Goal: Use online tool/utility: Utilize a website feature to perform a specific function

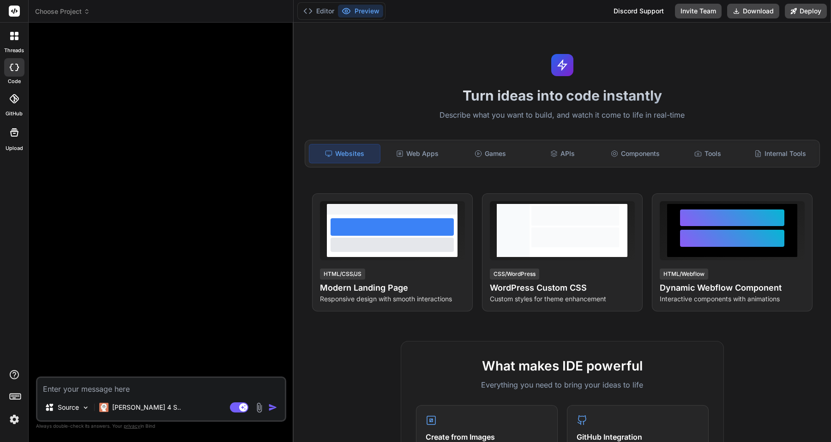
click at [12, 78] on label "code" at bounding box center [14, 82] width 13 height 8
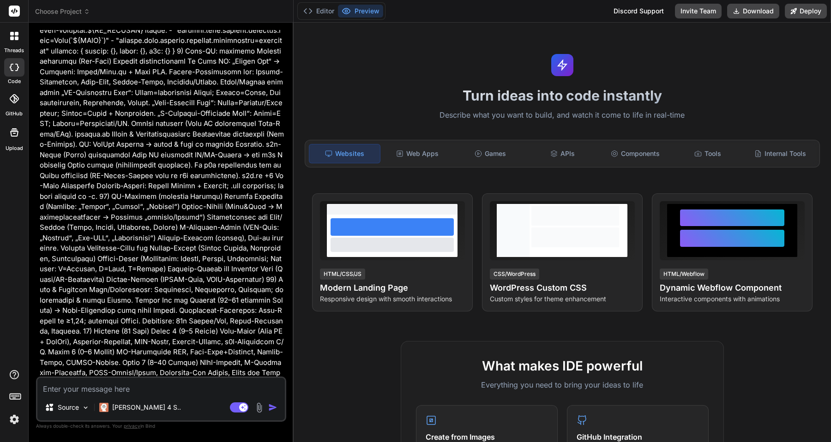
scroll to position [1694, 0]
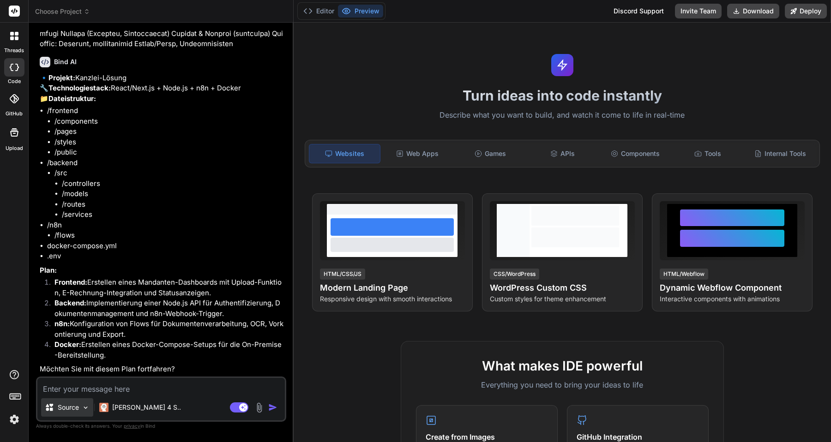
click at [87, 407] on img at bounding box center [86, 408] width 8 height 8
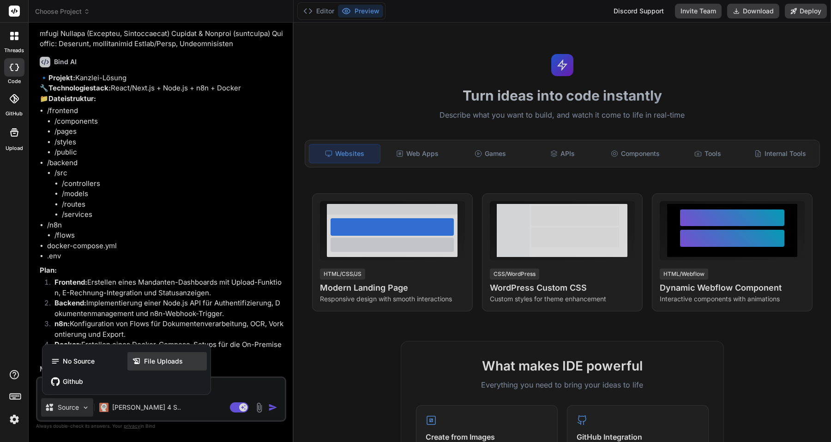
click at [184, 364] on div "File Uploads" at bounding box center [166, 361] width 79 height 18
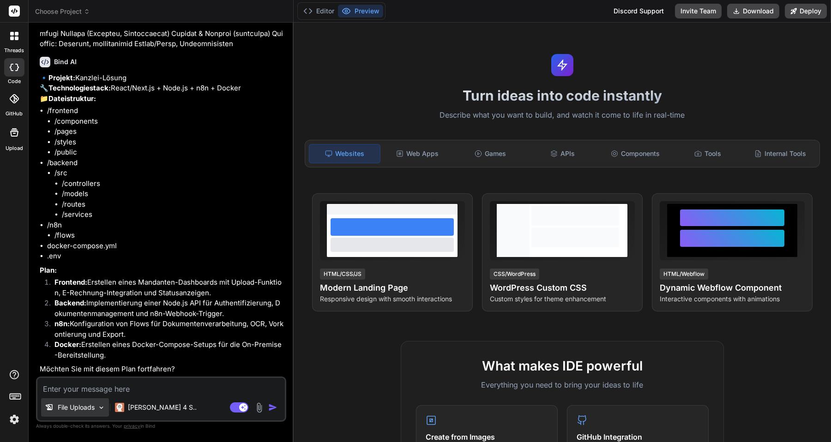
click at [99, 404] on img at bounding box center [101, 408] width 8 height 8
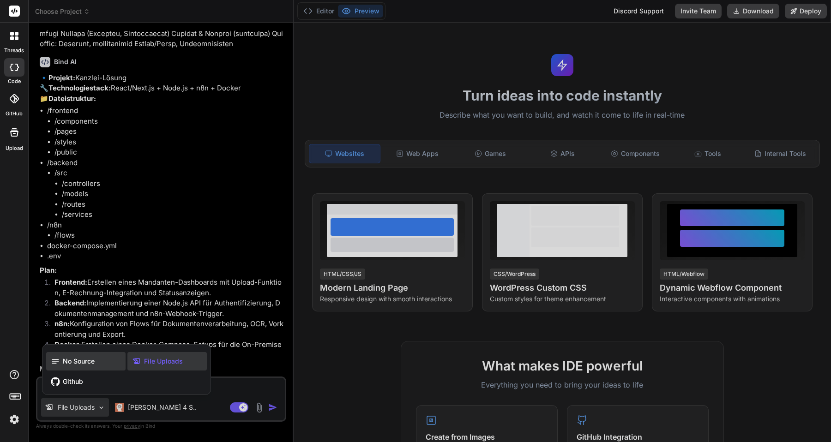
click at [94, 364] on span "No Source" at bounding box center [79, 361] width 32 height 9
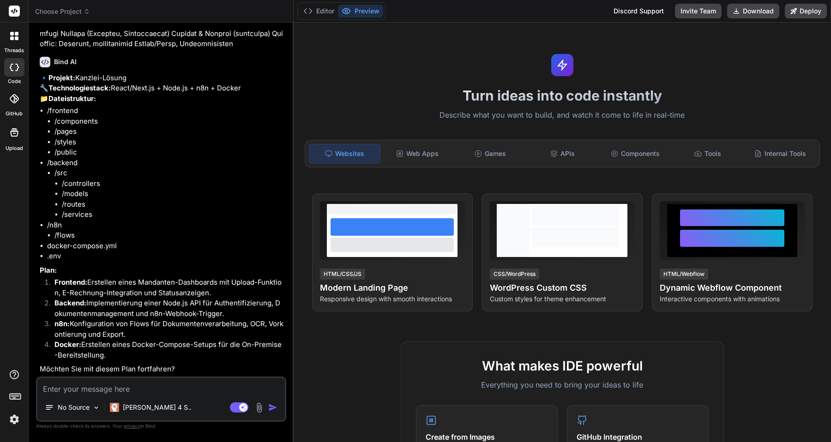
click at [100, 389] on textarea at bounding box center [160, 386] width 247 height 17
type textarea "x"
type textarea "o"
type textarea "x"
type textarea "ok"
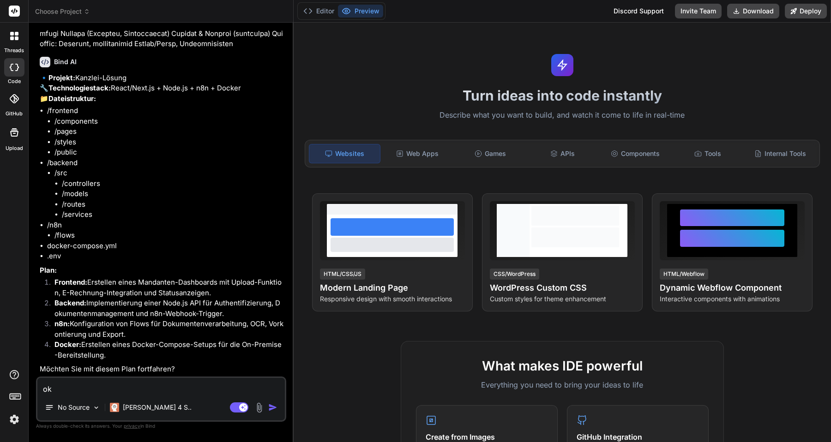
type textarea "x"
type textarea "ok"
type textarea "x"
type textarea "ok e"
type textarea "x"
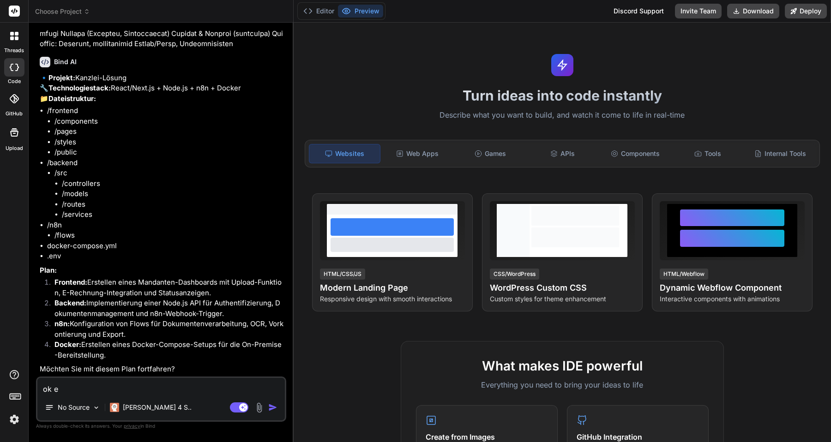
type textarea "ok er"
type textarea "x"
type textarea "ok ers"
type textarea "x"
type textarea "ok erst"
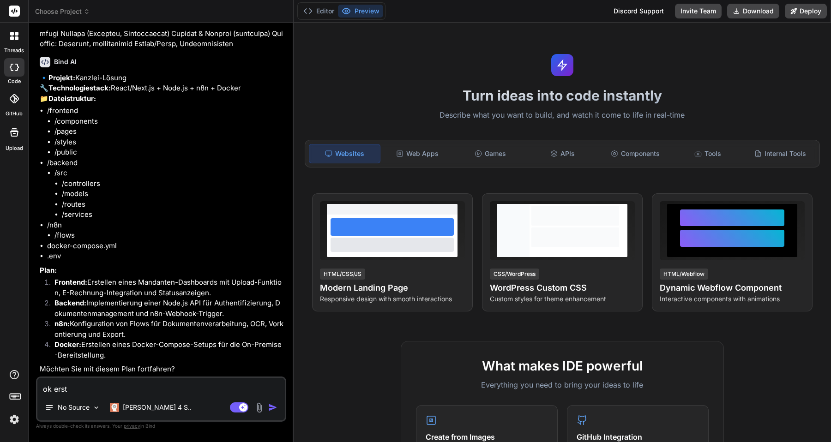
type textarea "x"
type textarea "ok erste"
type textarea "x"
type textarea "ok erstel"
type textarea "x"
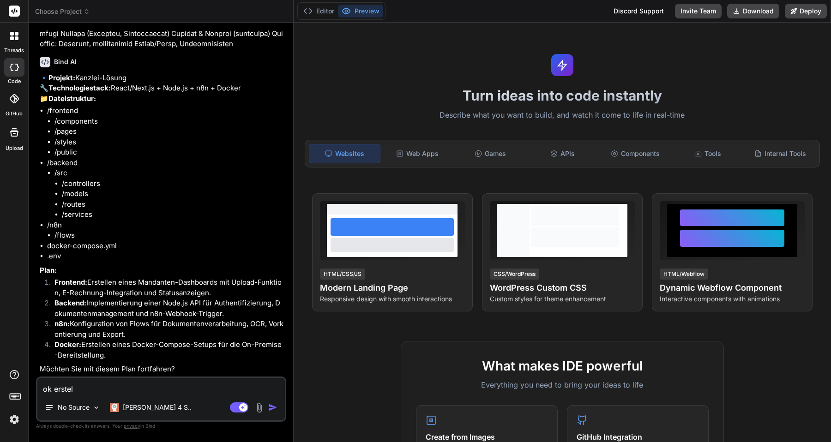
type textarea "ok erstell"
type textarea "x"
type textarea "ok erstelle"
type textarea "x"
type textarea "ok erstelle"
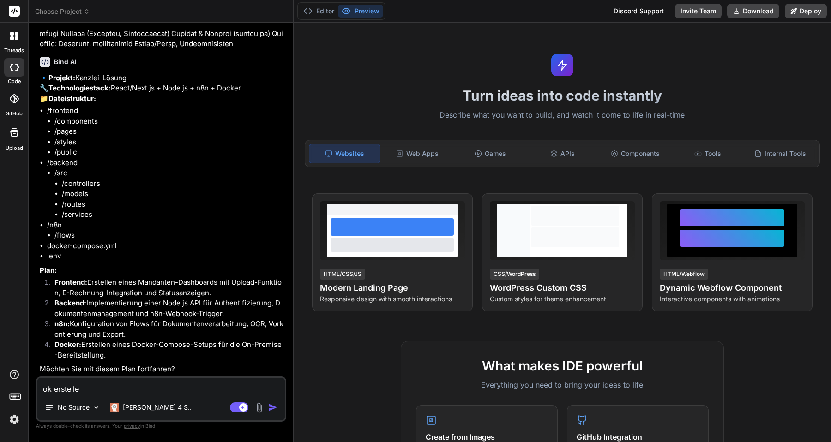
type textarea "x"
type textarea "ok erstelle e"
type textarea "x"
type textarea "ok erstelle es"
type textarea "x"
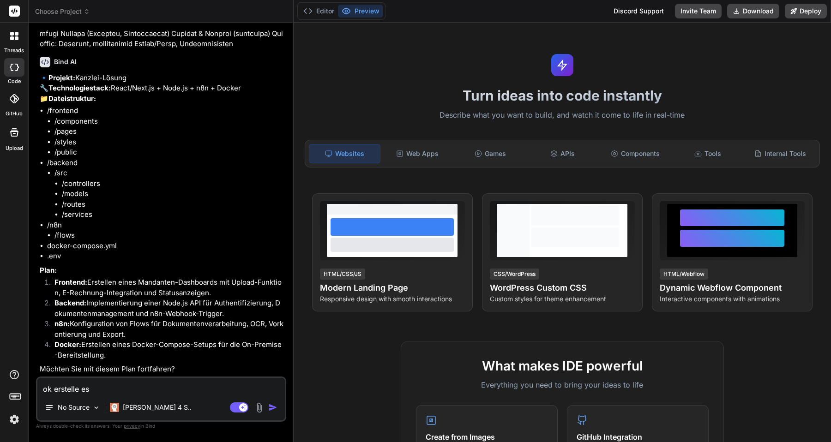
type textarea "ok erstelle es"
type textarea "x"
type textarea "ok erstelle es f"
type textarea "x"
type textarea "ok erstelle es fü"
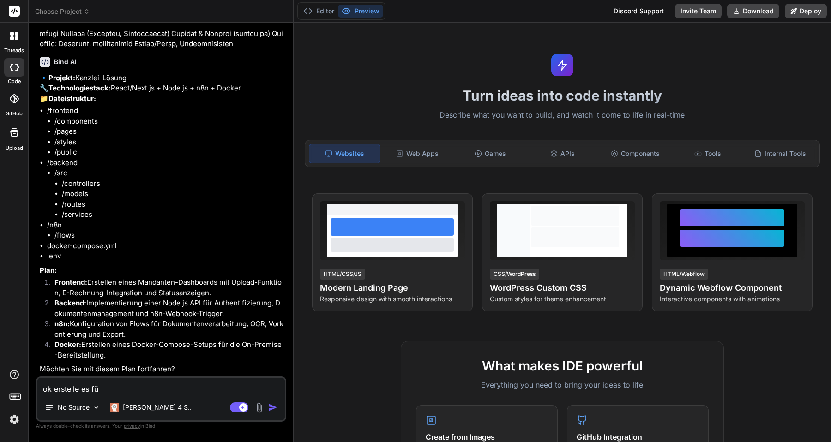
type textarea "x"
type textarea "ok erstelle es für"
type textarea "x"
type textarea "ok erstelle es für"
type textarea "x"
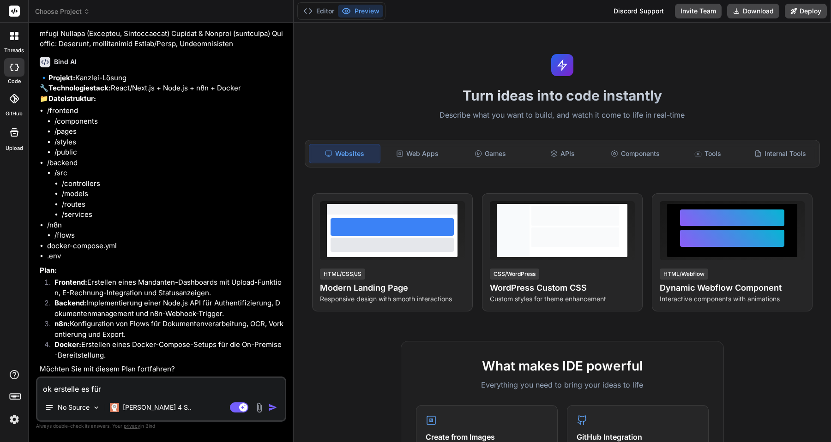
type textarea "ok erstelle es für m"
type textarea "x"
type textarea "ok erstelle es für mi"
type textarea "x"
type textarea "ok erstelle es für mic"
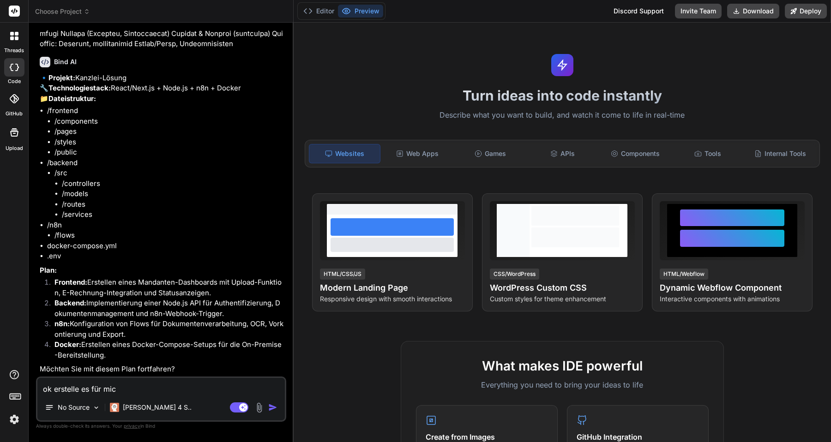
type textarea "x"
type textarea "ok erstelle es für mich"
type textarea "x"
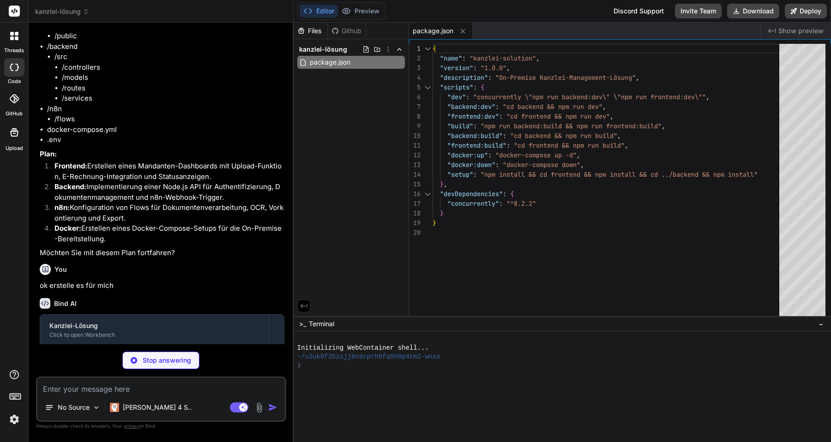
scroll to position [1854, 0]
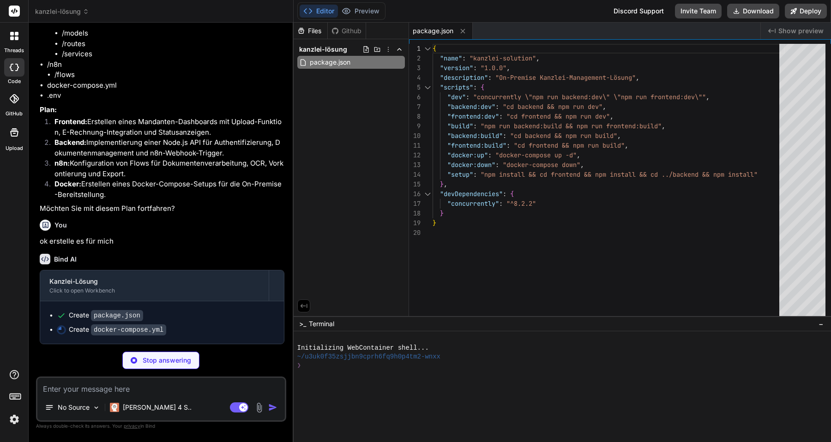
type textarea "x"
type textarea "volumes: postgres_data: redis_data: minio_data: n8n_data:"
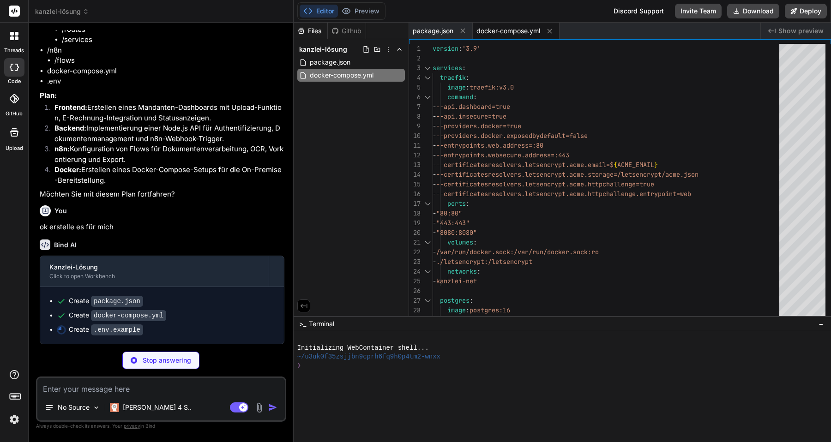
type textarea "x"
type textarea "# API Keys (optional) OPENAI_API_KEY=your-openai-api-key"
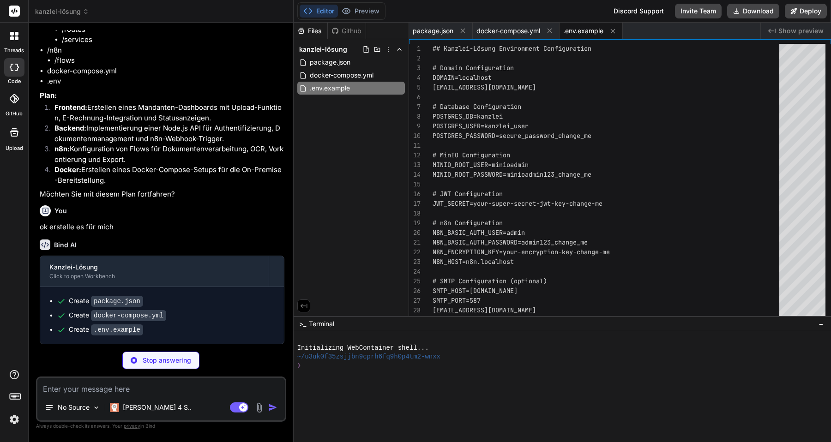
scroll to position [1882, 0]
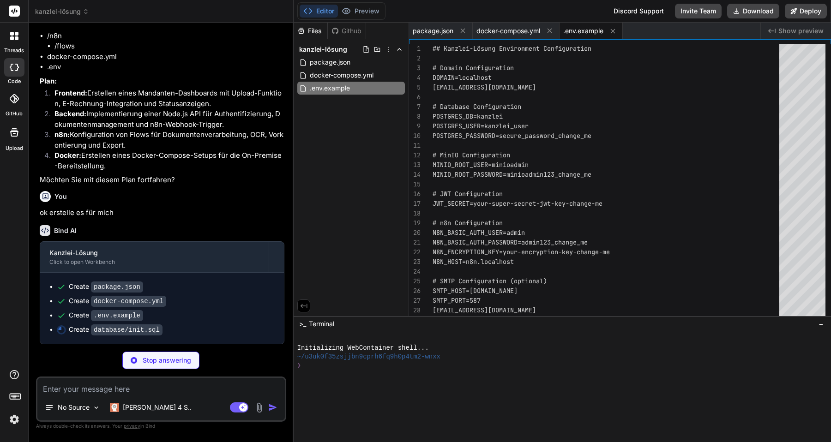
type textarea "x"
type textarea ""zip": "10115", "country": "Germany"}'); -- Insert admin user INSERT INTO users…"
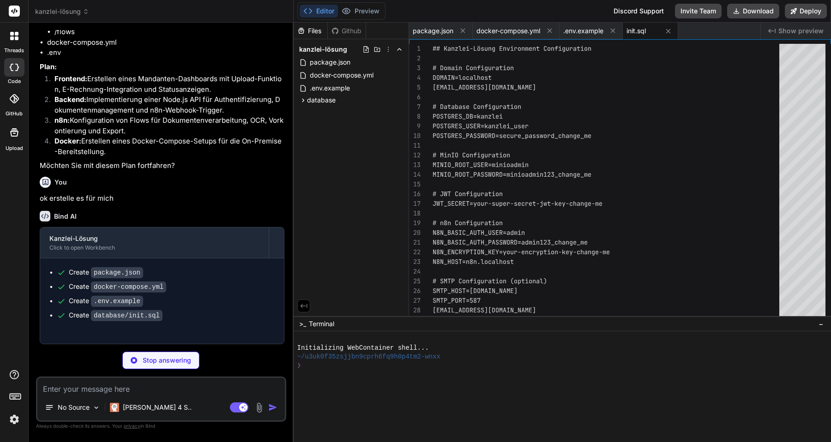
type textarea "x"
type textarea "EXPOSE 3001 CMD ["npm", "start"]"
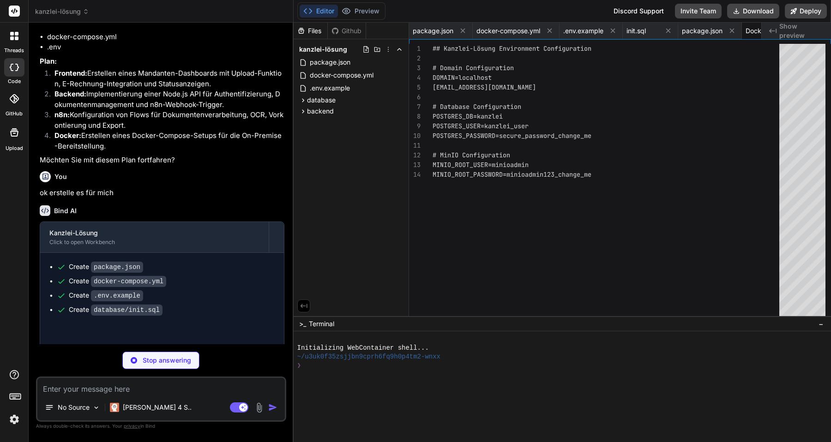
type textarea "x"
type textarea "}); export default app;"
type textarea "x"
type textarea "} }"
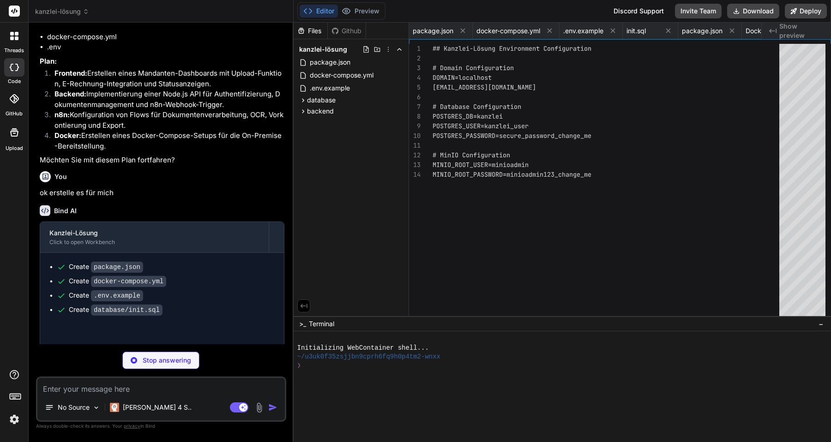
type textarea "x"
type textarea "const error: AppError = new Error(message); error.statusCode = statusCode; erro…"
type textarea "x"
type textarea "}); export default router;"
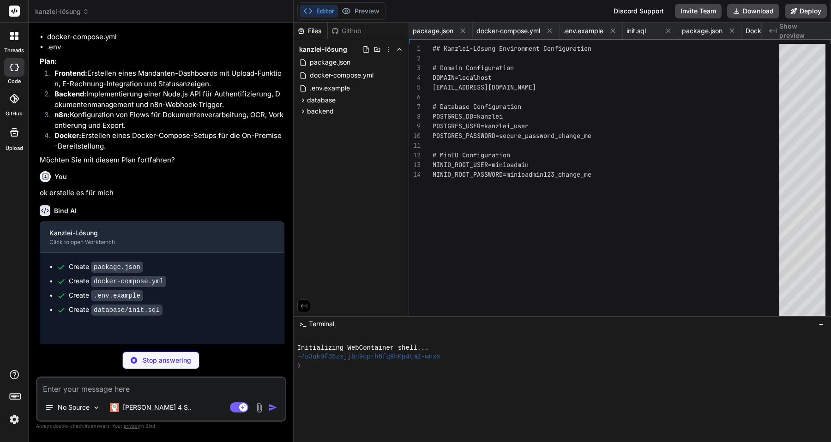
type textarea "x"
type textarea "} catch (error) { next(error); } }); export default router;"
type textarea "x"
type textarea "next(error); } }); export default router;"
type textarea "x"
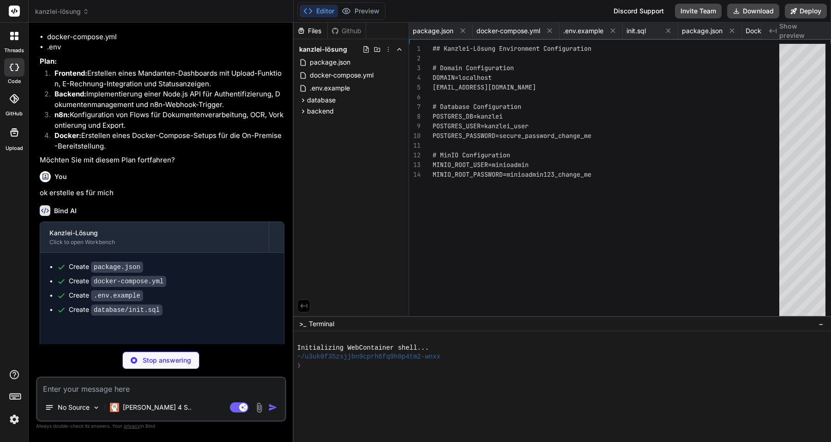
type textarea "x"
type textarea "} }); export default router;"
type textarea "x"
type textarea "}); }); export default router;"
type textarea "x"
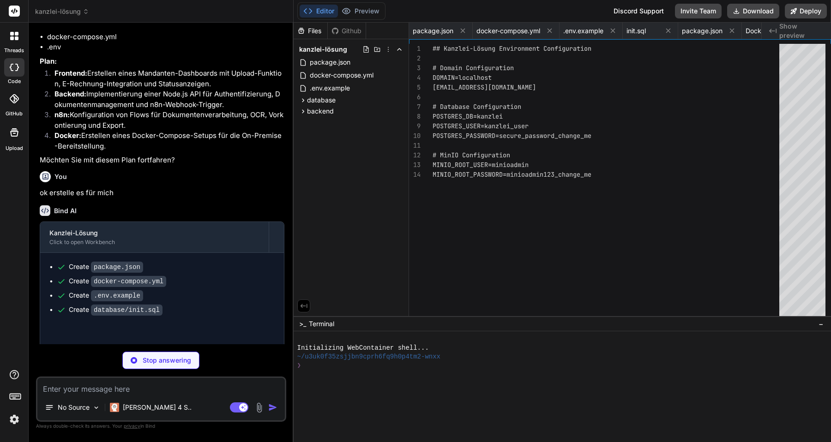
type textarea "}); export default router;"
type textarea "x"
type textarea "logger.error(`Failed to get file stats for ${key}:`, error); throw error; } } }"
type textarea "x"
type textarea "} catch (error) { logger.error(`Failed to send bank sync webhook for tenant ${t…"
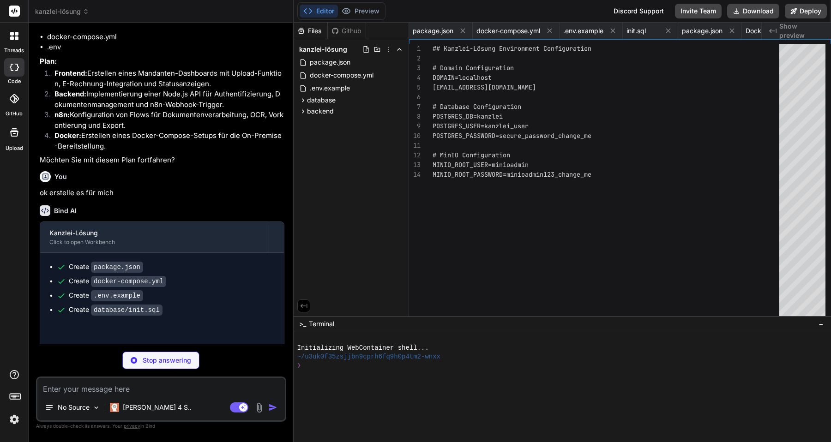
type textarea "x"
type textarea "logger.add(new winston.transports.File({ filename: '/app/logs/combined.log', ma…"
type textarea "x"
type textarea ""typescript": "^5.3.3" }, "engines": { "node": ">=18" } }"
type textarea "x"
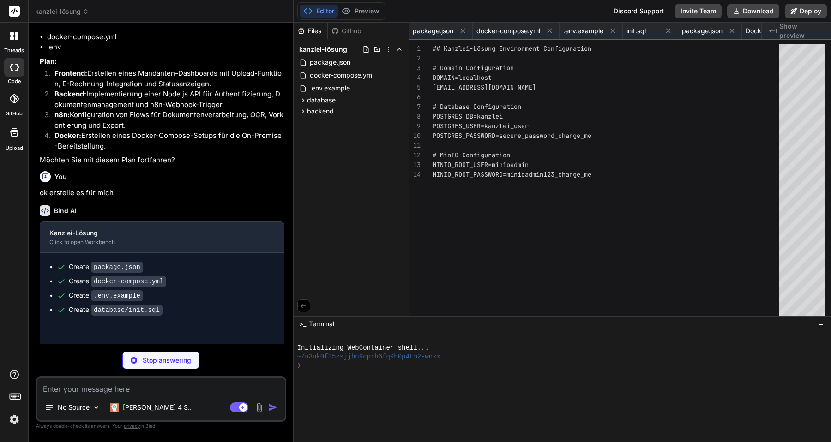
type textarea "CMD ["node", "server.js"]"
type textarea "x"
type textarea "module.exports = nextConfig;"
type textarea "x"
type textarea ""exclude": ["node_modules"] }"
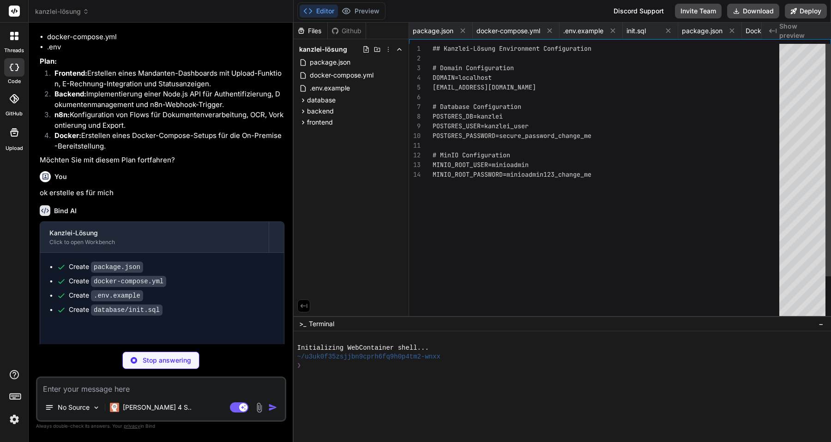
type textarea "x"
type textarea ""accordion-up": "accordion-up 0.2s ease-out", }, }, }, plugins: [require("tailw…"
type textarea "x"
type textarea "@layer base { * { @apply border-border; } body { @apply bg-background text-fore…"
type textarea "x"
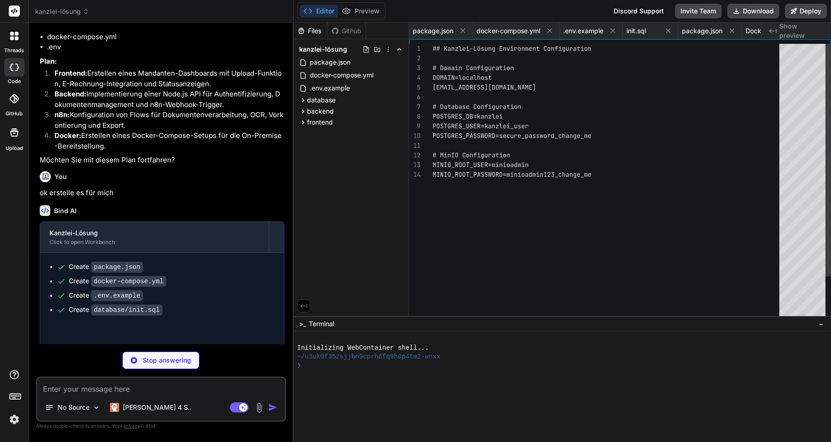
type textarea "</body> </html> ); }"
type textarea "x"
type textarea "import { redirect } from 'next/navigation'; export default function Home() { re…"
type textarea "x"
type textarea "</p> </div> </CardContent> </Card> </div> </div> ); }"
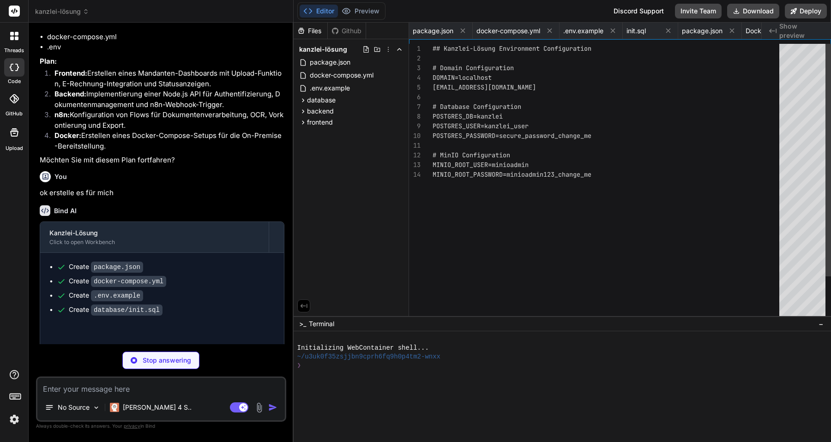
type textarea "x"
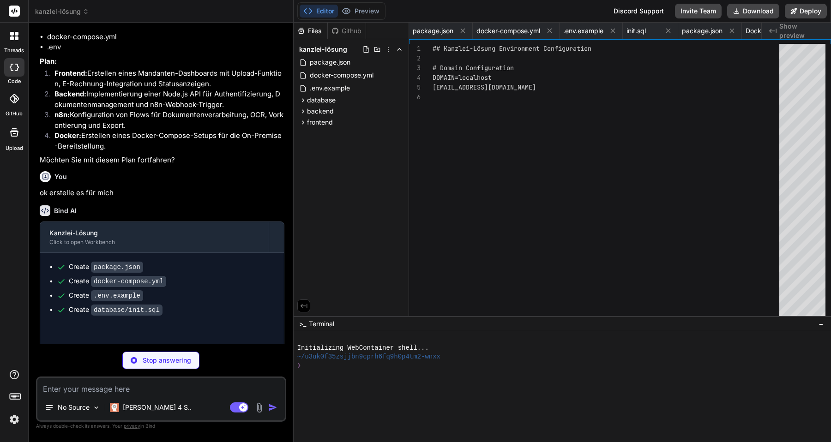
type textarea "x"
type textarea "}"
type textarea "x"
type textarea "); }"
type textarea "x"
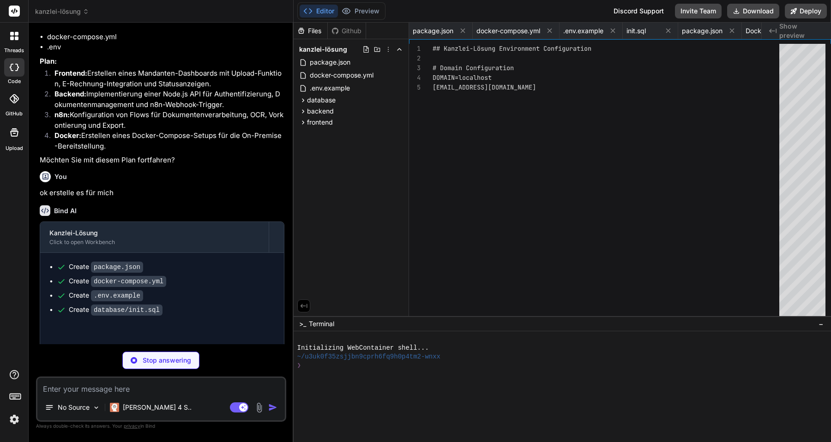
type textarea "}"
type textarea "x"
type textarea "ref={ref} {...props} /> ) } ) Button.displayName = "Button" export { Button, bu…"
type textarea "x"
type textarea "ref={ref} {...props} /> ) } ) Input.displayName = "Input" export { Input }"
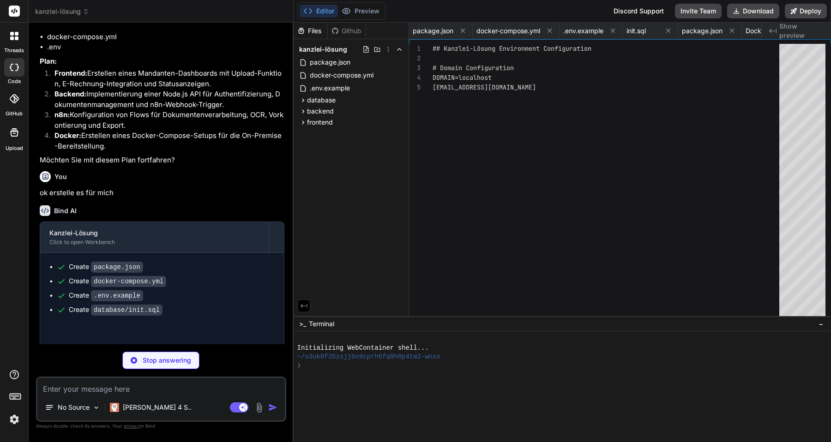
type textarea "x"
type textarea "/> )) Label.displayName = LabelPrimitive.Root.displayName export { Label }"
type textarea "x"
type textarea "<div ref={ref} className={cn("flex items-center p-6 pt-0", className)} {...prop…"
type textarea "x"
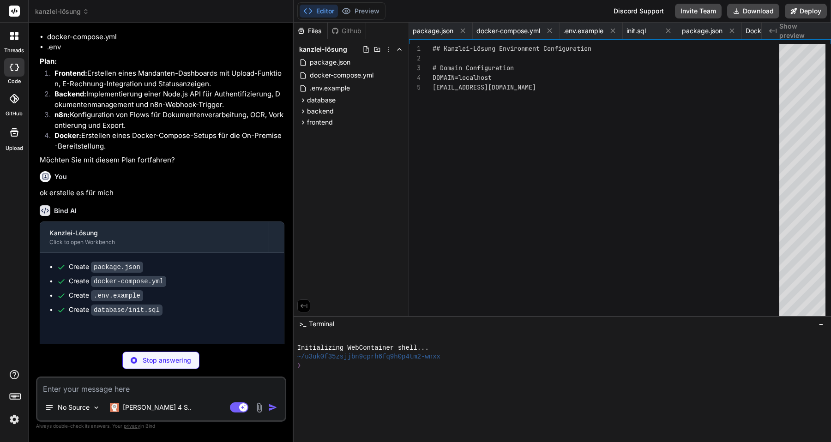
type textarea "export { Alert, AlertTitle, AlertDescription }"
type textarea "x"
type textarea "VariantProps<typeof badgeVariants> {} function Badge({ className, variant, ...p…"
type textarea "x"
type textarea "/> </ProgressPrimitive.Root> )) Progress.displayName = ProgressPrimitive.Root.d…"
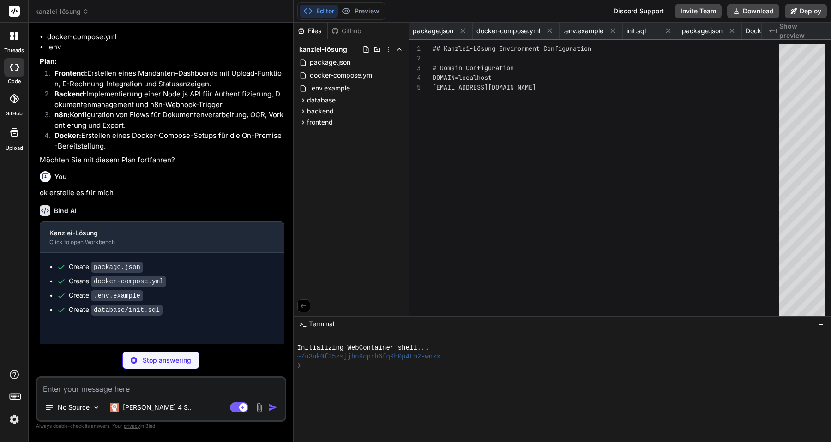
type textarea "x"
type textarea "className )} {...props} /> )) AvatarFallback.displayName = AvatarPrimitive.Fall…"
type textarea "x"
type textarea "DropdownMenuSub, DropdownMenuSubContent, DropdownMenuSubTrigger, DropdownMenuRa…"
type textarea "x"
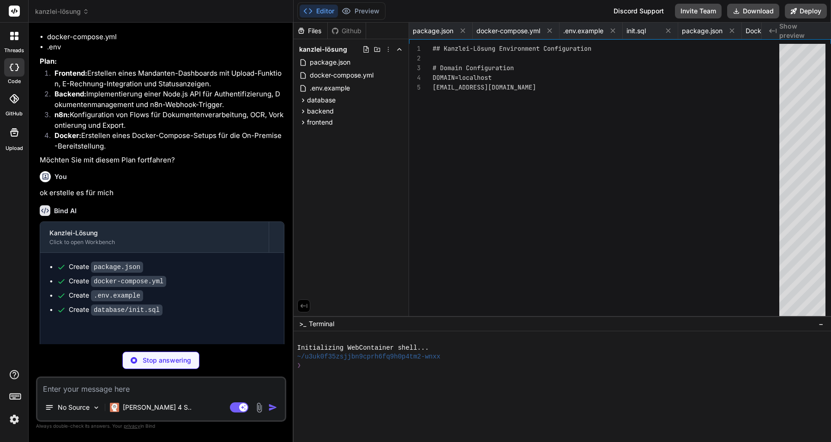
type textarea "import { type ClassValue, clsx } from "clsx" import { twMerge } from "tailwind-…"
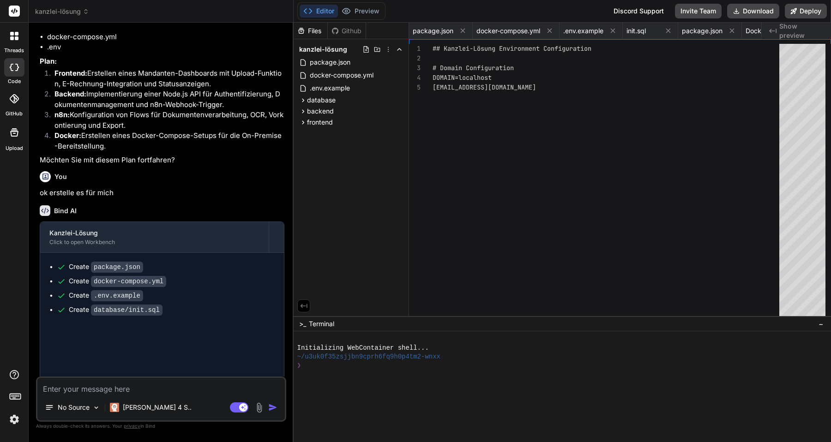
type textarea "x"
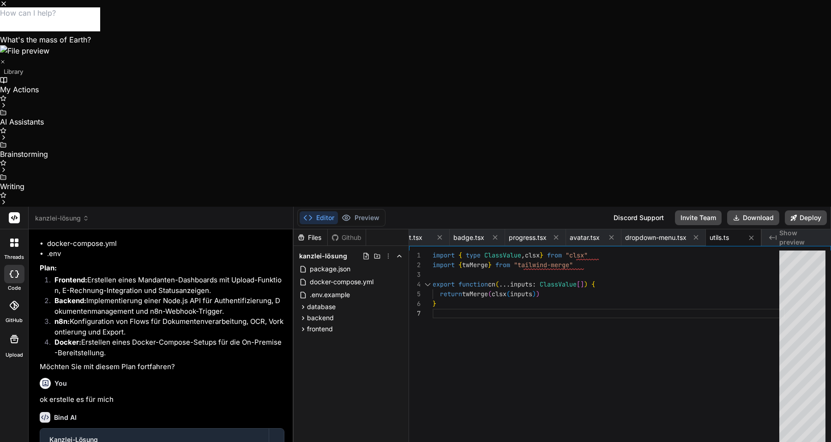
scroll to position [0, 0]
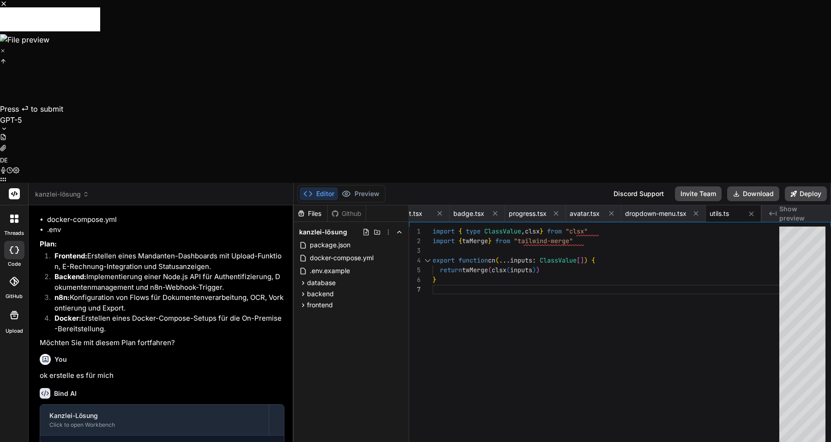
type textarea "was meint sie damit?"
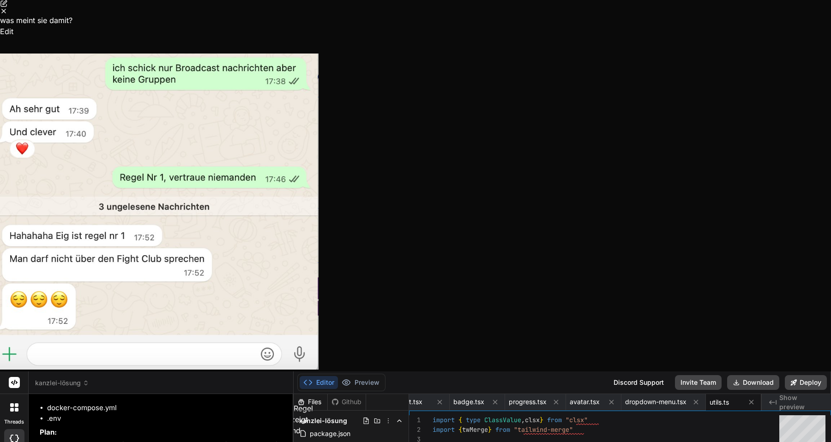
type textarea "was kann ich antworten?"
drag, startPoint x: 434, startPoint y: 310, endPoint x: 291, endPoint y: 312, distance: 143.6
copy li "Gut, dann bleibt unser kleines Geheimnis 😉“"
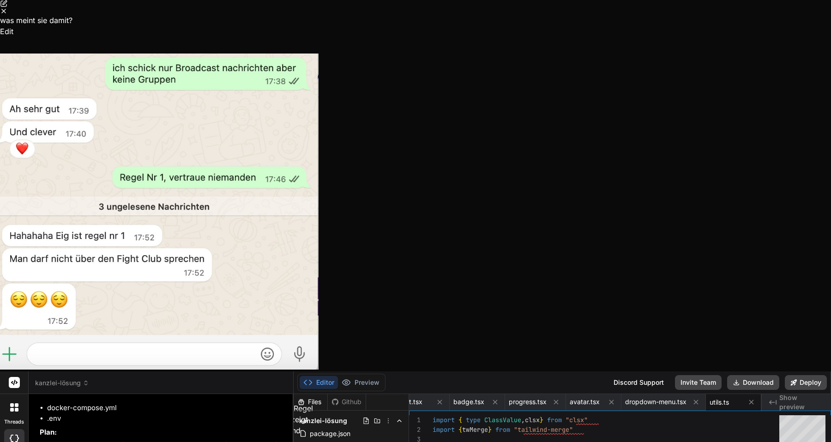
drag, startPoint x: 362, startPoint y: 334, endPoint x: 289, endPoint y: 333, distance: 73.4
copy li "Ich mag deine Regeln."
